Goal: Task Accomplishment & Management: Manage account settings

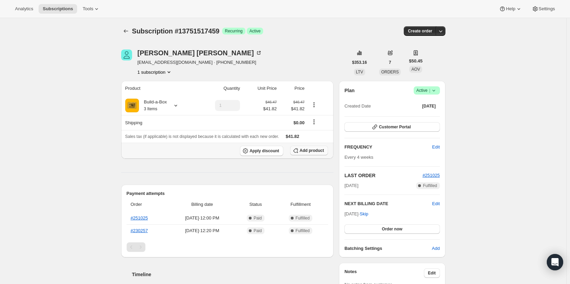
click at [317, 151] on span "Add product" at bounding box center [312, 150] width 24 height 5
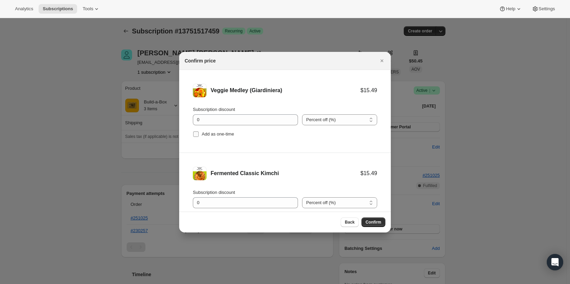
click at [197, 133] on input "Add as one-time" at bounding box center [195, 133] width 5 height 5
checkbox input "true"
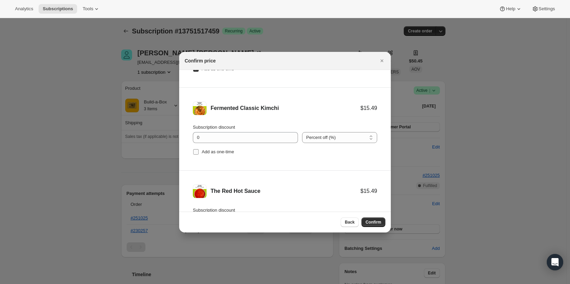
scroll to position [68, 0]
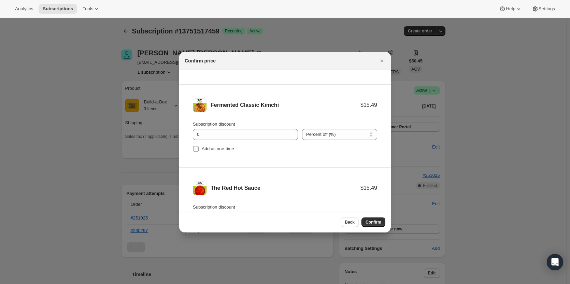
click at [196, 147] on input "Add as one-time" at bounding box center [195, 148] width 5 height 5
checkbox input "true"
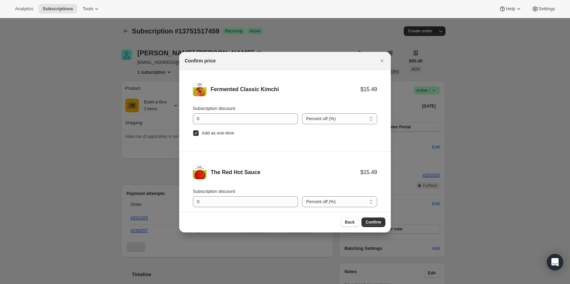
scroll to position [111, 0]
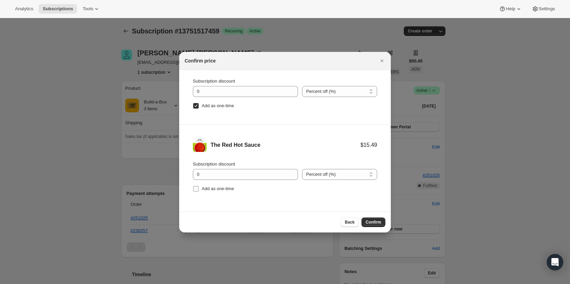
click at [199, 189] on label "Add as one-time" at bounding box center [213, 189] width 41 height 10
click at [199, 189] on input "Add as one-time" at bounding box center [195, 188] width 5 height 5
checkbox input "true"
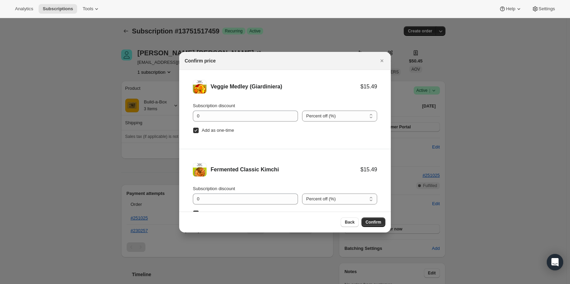
scroll to position [0, 0]
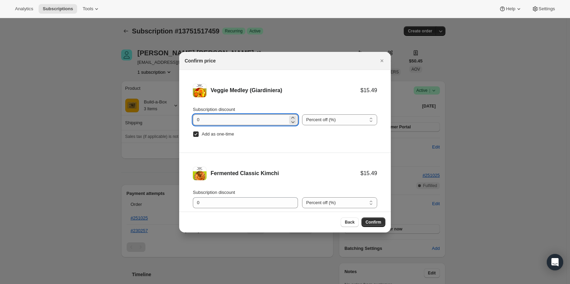
click at [243, 121] on input "0" at bounding box center [240, 119] width 95 height 11
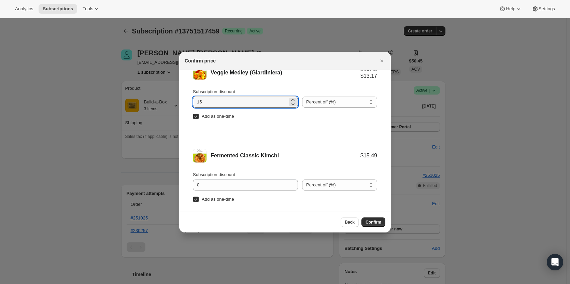
scroll to position [34, 0]
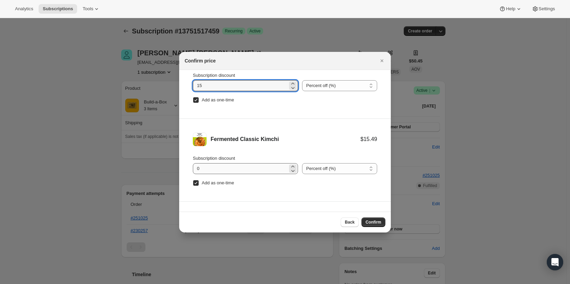
type input "15"
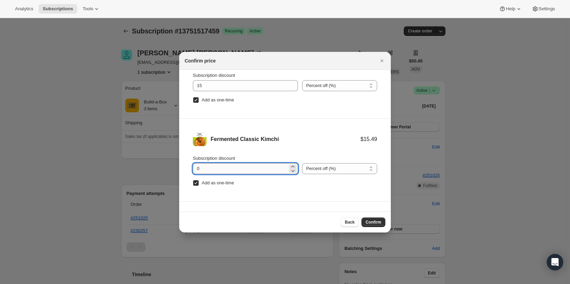
click at [210, 170] on input "0" at bounding box center [240, 168] width 95 height 11
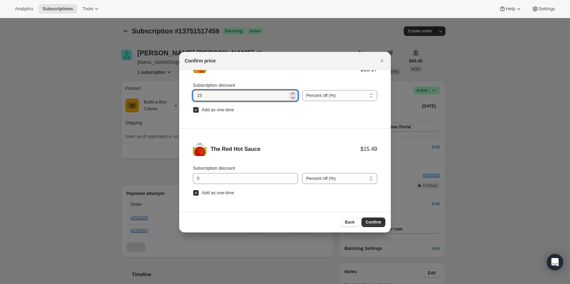
scroll to position [111, 0]
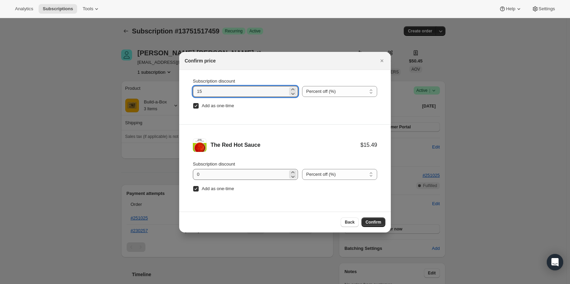
type input "15"
click at [231, 175] on input "0" at bounding box center [240, 174] width 95 height 11
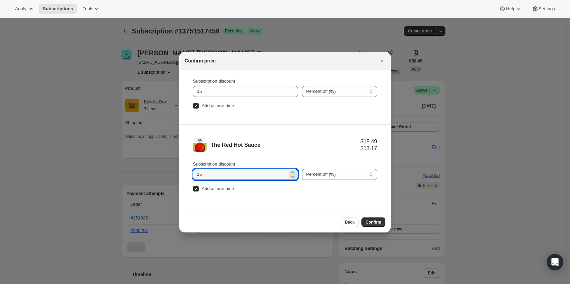
type input "1"
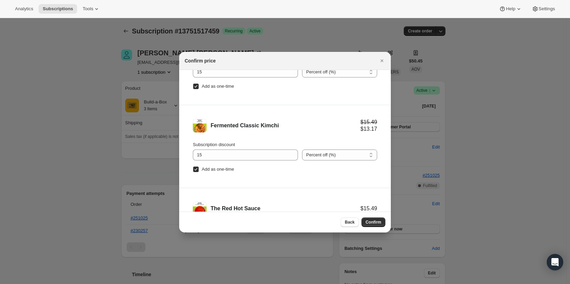
scroll to position [43, 0]
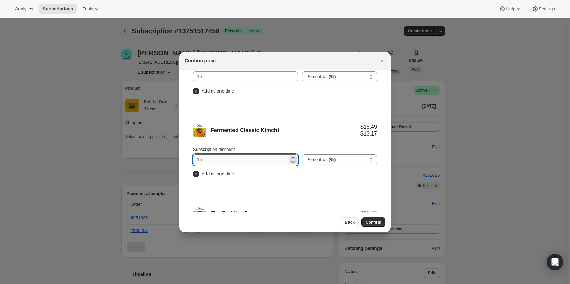
click at [256, 160] on input "15" at bounding box center [240, 159] width 95 height 11
type input "1"
type input "2"
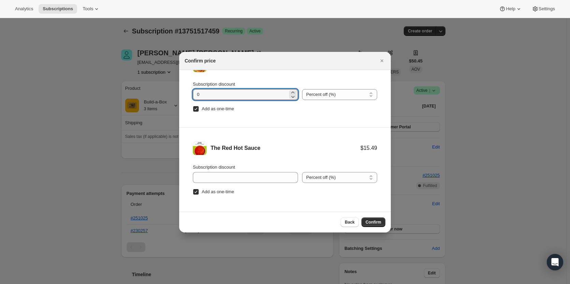
scroll to position [111, 0]
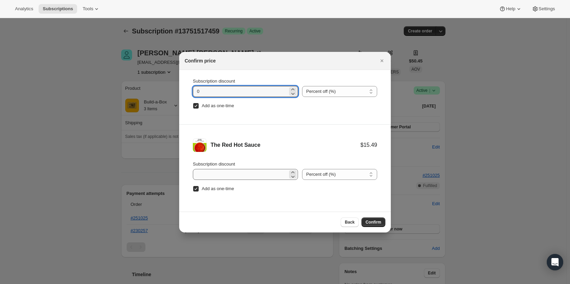
type input "0"
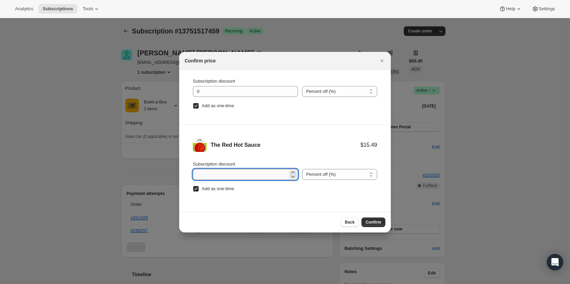
click at [240, 173] on input "Subscription discount" at bounding box center [240, 174] width 95 height 11
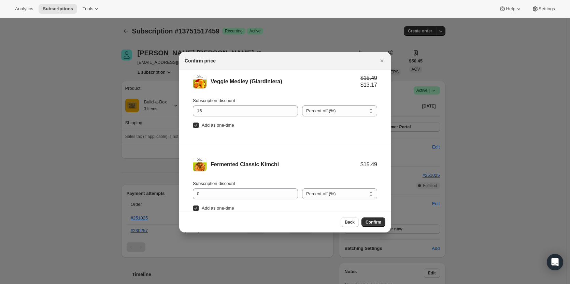
scroll to position [0, 0]
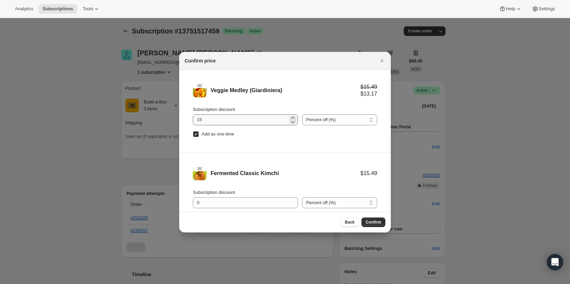
type input "0"
click at [263, 120] on input "15" at bounding box center [240, 119] width 95 height 11
type input "1"
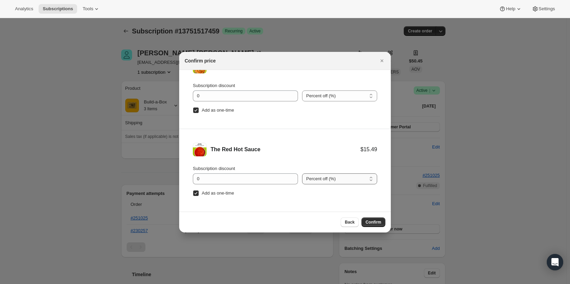
scroll to position [111, 0]
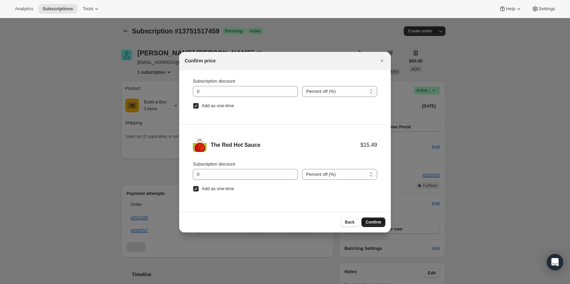
type input "0"
click at [370, 222] on span "Confirm" at bounding box center [373, 221] width 16 height 5
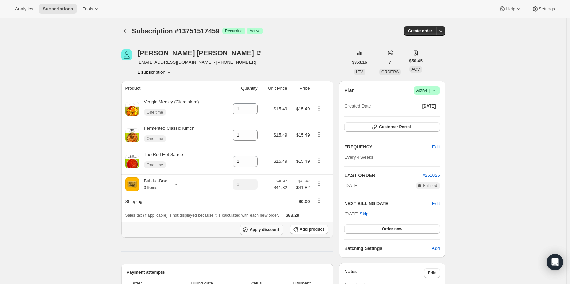
click at [277, 232] on span "Apply discount" at bounding box center [264, 229] width 30 height 5
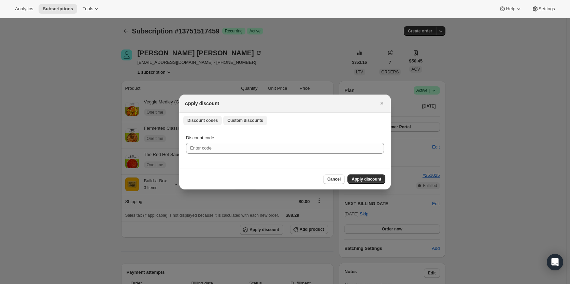
click at [238, 123] on button "Custom discounts" at bounding box center [245, 121] width 44 height 10
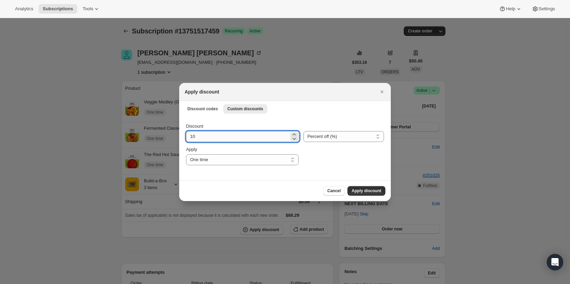
click at [230, 137] on input "10" at bounding box center [237, 136] width 103 height 11
type input "15"
click at [373, 191] on span "Apply discount" at bounding box center [366, 190] width 30 height 5
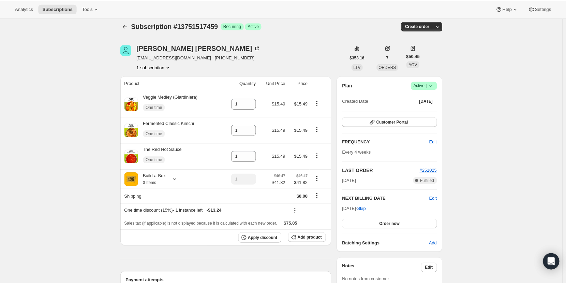
scroll to position [0, 0]
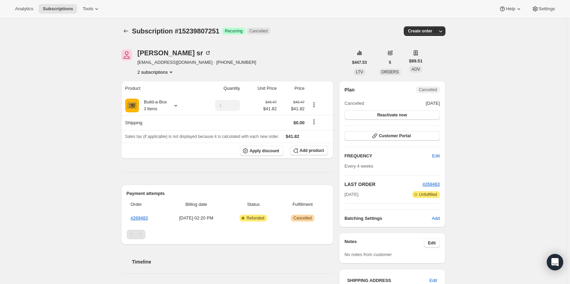
click at [154, 73] on button "2 subscriptions" at bounding box center [155, 72] width 37 height 7
click at [154, 87] on span "13786874131" at bounding box center [147, 84] width 27 height 5
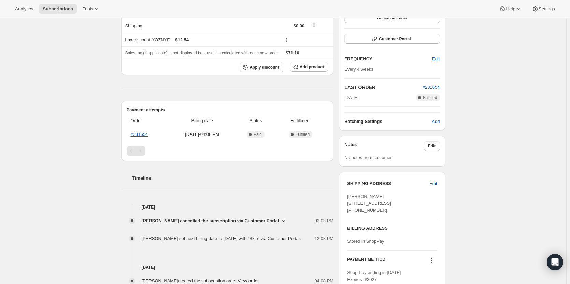
scroll to position [102, 0]
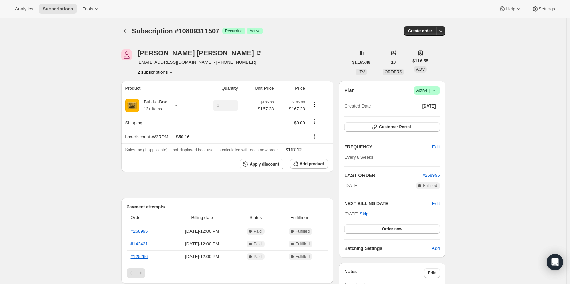
click at [434, 88] on icon at bounding box center [433, 90] width 7 height 7
click at [433, 114] on span "Cancel subscription" at bounding box center [428, 115] width 39 height 5
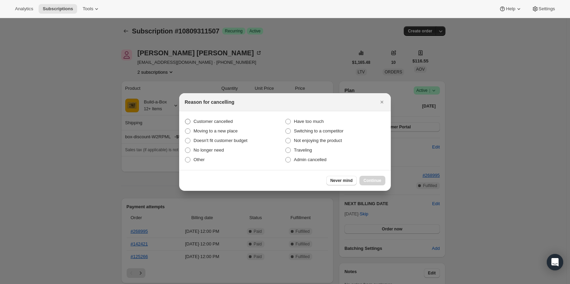
click at [217, 120] on span "Customer cancelled" at bounding box center [212, 121] width 39 height 5
click at [185, 119] on input "Customer cancelled" at bounding box center [185, 119] width 0 height 0
radio input "true"
click at [378, 180] on span "Continue" at bounding box center [372, 180] width 18 height 5
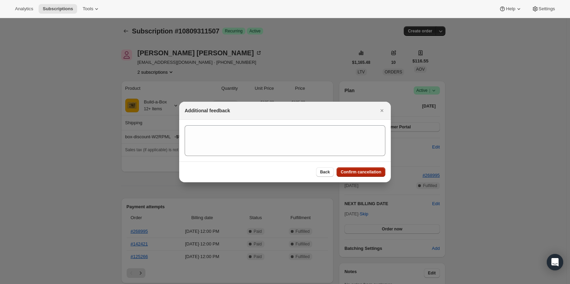
click at [360, 170] on span "Confirm cancellation" at bounding box center [360, 171] width 41 height 5
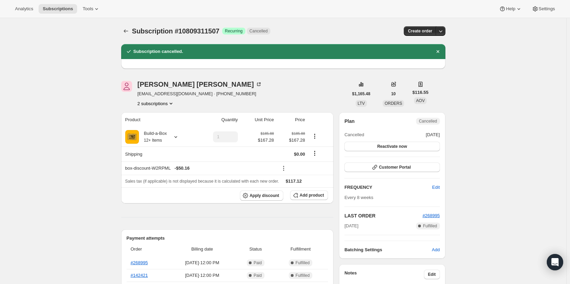
click at [160, 105] on button "2 subscriptions" at bounding box center [155, 103] width 37 height 7
click at [163, 128] on span "15191048467" at bounding box center [157, 128] width 47 height 7
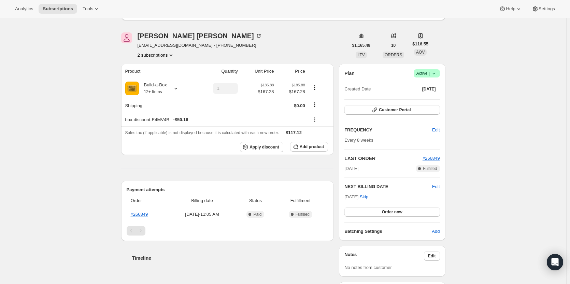
scroll to position [68, 0]
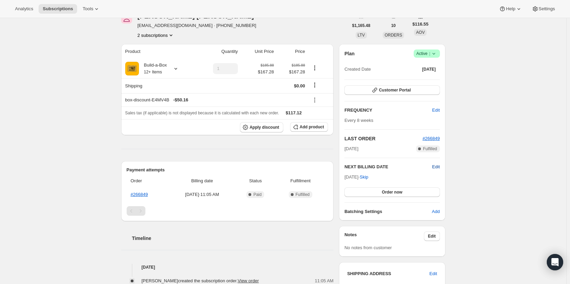
click at [435, 165] on span "Edit" at bounding box center [436, 166] width 8 height 7
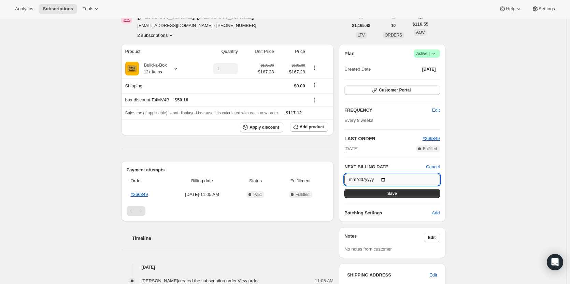
click at [385, 179] on input "2025-11-19" at bounding box center [391, 180] width 95 height 12
type input "2025-12-29"
click at [406, 197] on button "Save" at bounding box center [391, 194] width 95 height 10
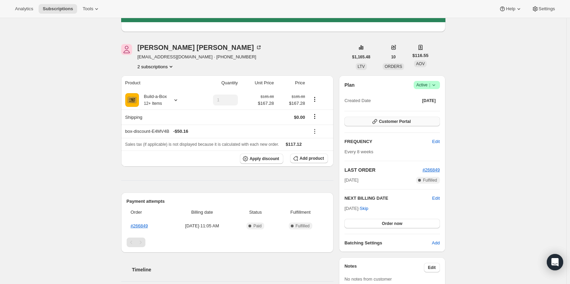
click at [392, 121] on span "Customer Portal" at bounding box center [395, 121] width 32 height 5
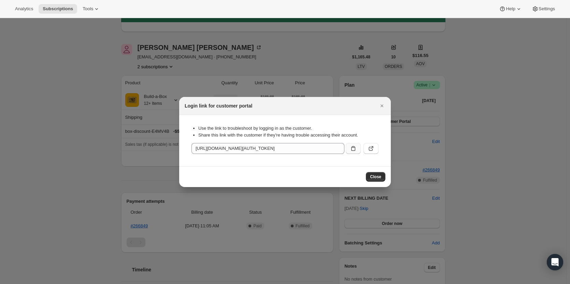
click at [356, 146] on icon ":rmp:" at bounding box center [353, 148] width 7 height 7
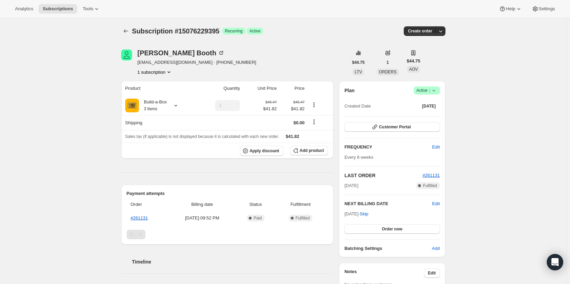
click at [435, 92] on icon at bounding box center [433, 90] width 7 height 7
click at [428, 116] on span "Cancel subscription" at bounding box center [428, 115] width 39 height 5
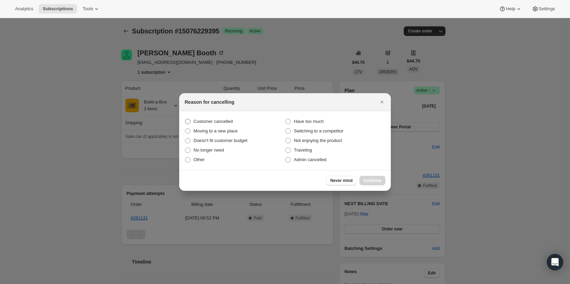
click at [200, 119] on span "Customer cancelled" at bounding box center [212, 121] width 39 height 5
click at [185, 119] on input "Customer cancelled" at bounding box center [185, 119] width 0 height 0
radio input "true"
click at [378, 180] on span "Continue" at bounding box center [372, 180] width 18 height 5
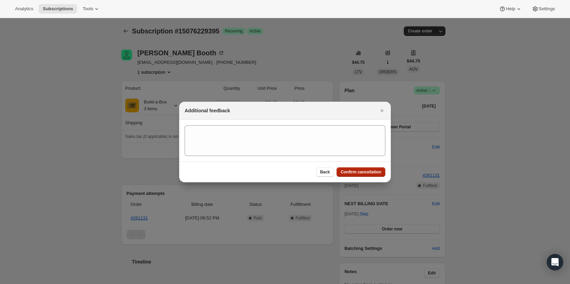
click at [366, 169] on button "Confirm cancellation" at bounding box center [360, 172] width 49 height 10
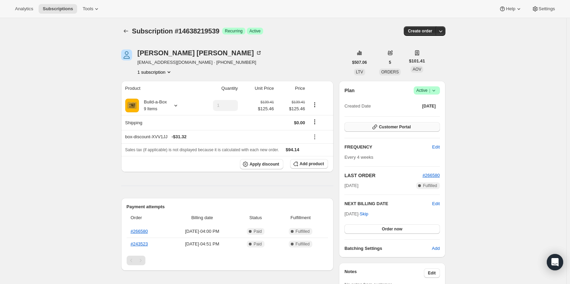
click at [406, 125] on span "Customer Portal" at bounding box center [395, 126] width 32 height 5
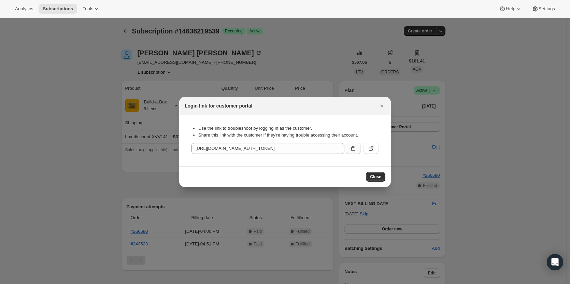
click at [349, 146] on button ":rc3:" at bounding box center [353, 148] width 15 height 11
